Goal: Task Accomplishment & Management: Manage account settings

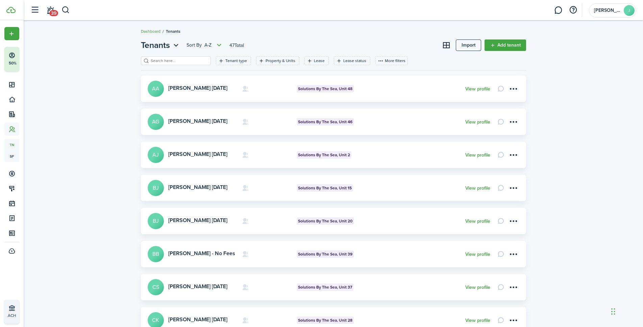
scroll to position [181, 0]
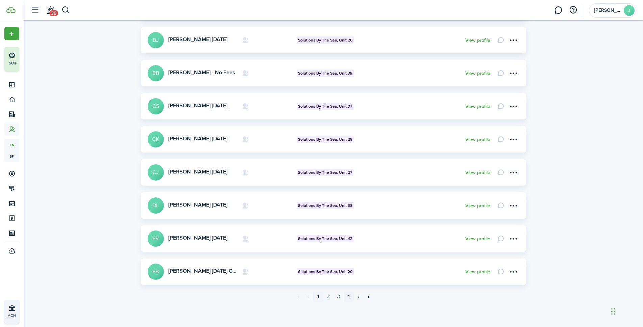
click at [347, 298] on link "4" at bounding box center [349, 297] width 10 height 10
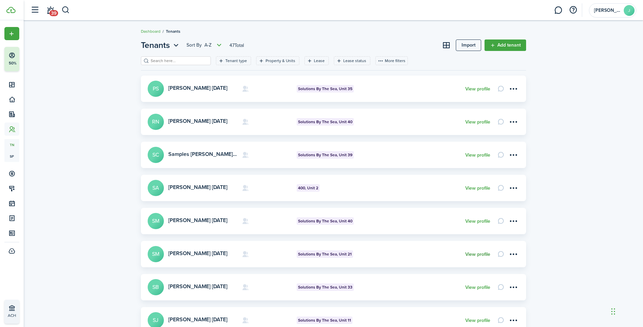
click at [471, 254] on link "View profile" at bounding box center [477, 254] width 25 height 5
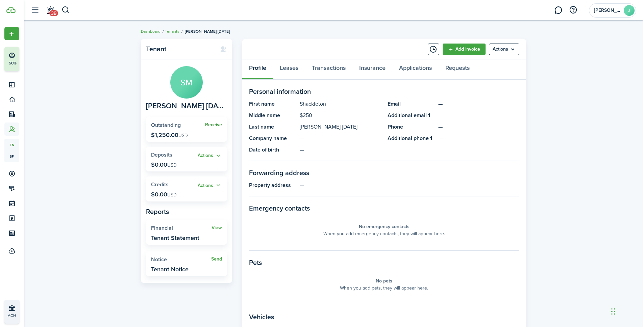
click at [212, 127] on link "Receive" at bounding box center [213, 124] width 17 height 5
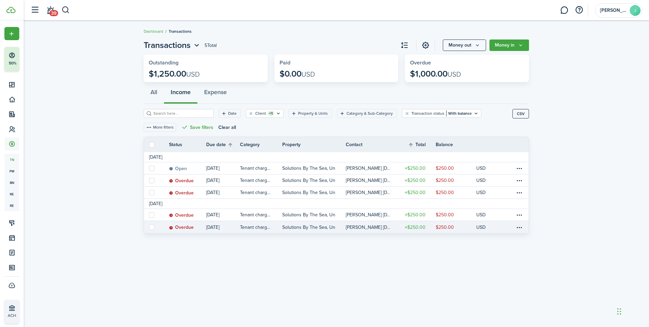
click at [153, 229] on label at bounding box center [151, 227] width 5 height 5
click at [149, 228] on input "checkbox" at bounding box center [149, 227] width 0 height 0
checkbox input "true"
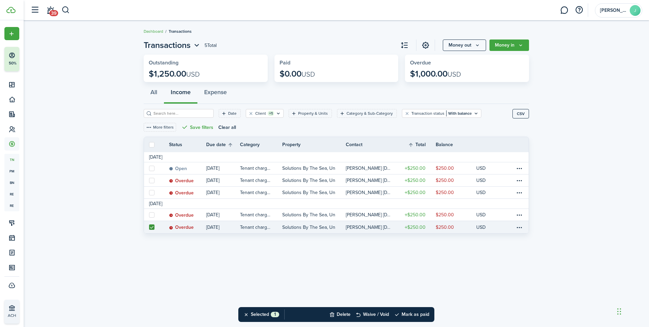
click at [523, 227] on link at bounding box center [522, 227] width 14 height 12
click at [518, 224] on table-menu-btn-icon at bounding box center [519, 227] width 8 height 8
click at [496, 236] on link "Mark as paid" at bounding box center [493, 236] width 59 height 11
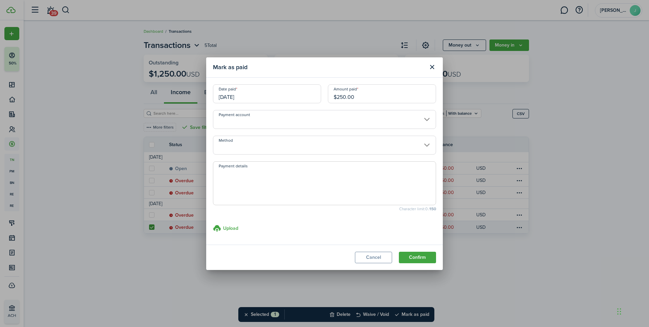
click at [256, 150] on input "Method" at bounding box center [324, 145] width 223 height 19
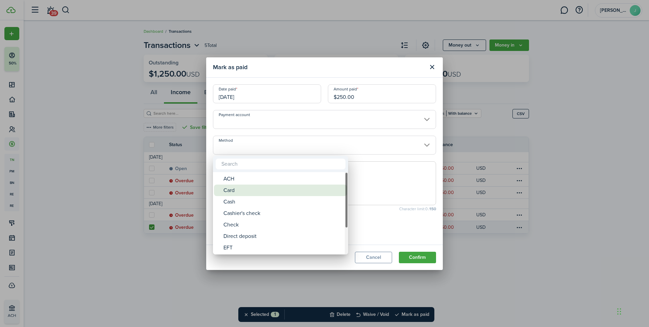
click at [249, 191] on div "Card" at bounding box center [283, 190] width 120 height 11
type input "Card"
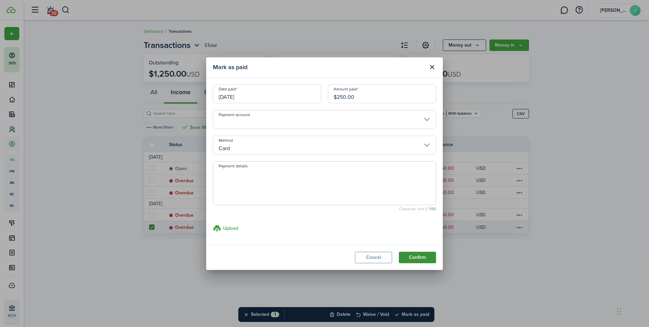
click at [416, 257] on button "Confirm" at bounding box center [417, 257] width 37 height 11
